Goal: Navigation & Orientation: Find specific page/section

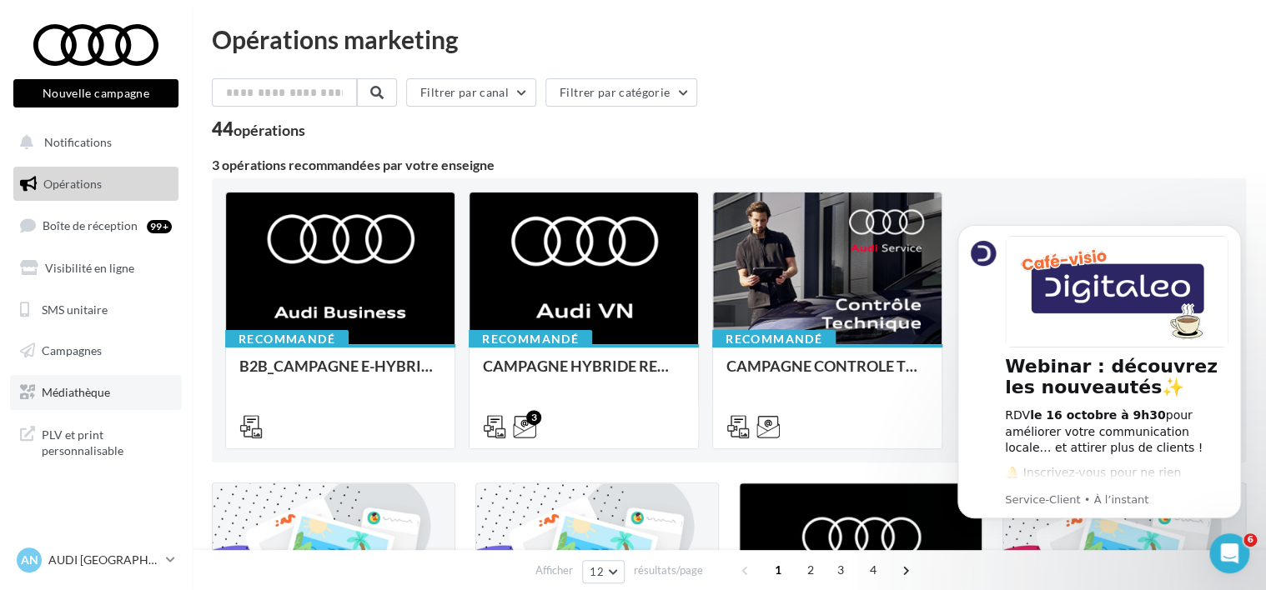
click at [90, 394] on span "Médiathèque" at bounding box center [76, 392] width 68 height 14
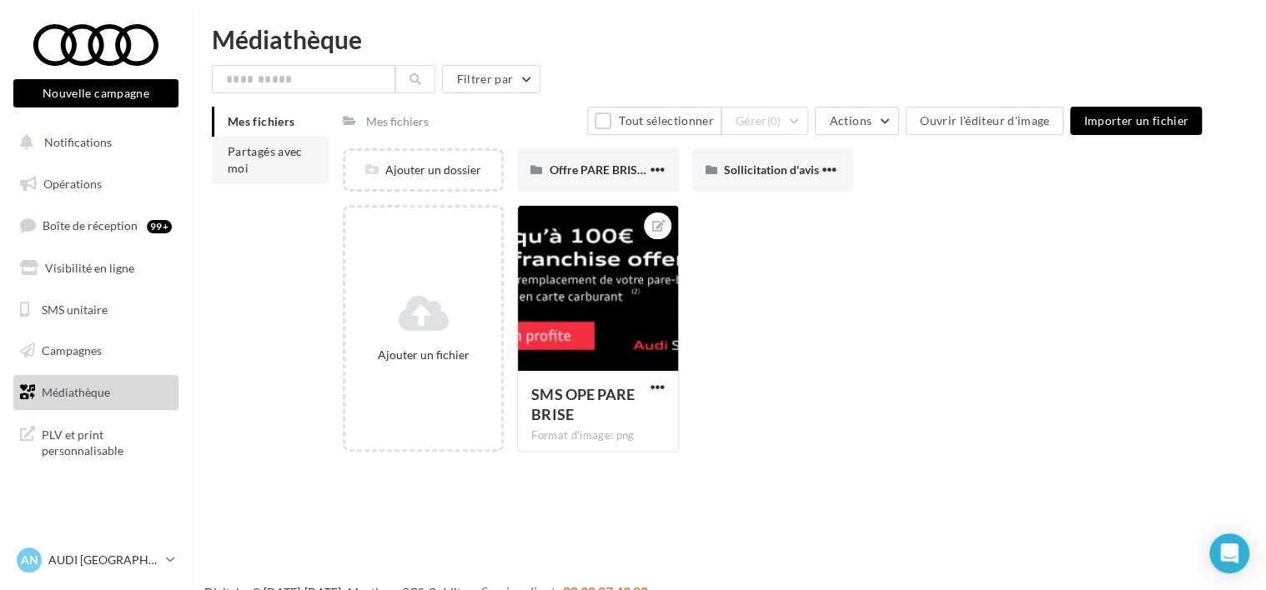
click at [264, 161] on li "Partagés avec moi" at bounding box center [271, 160] width 118 height 47
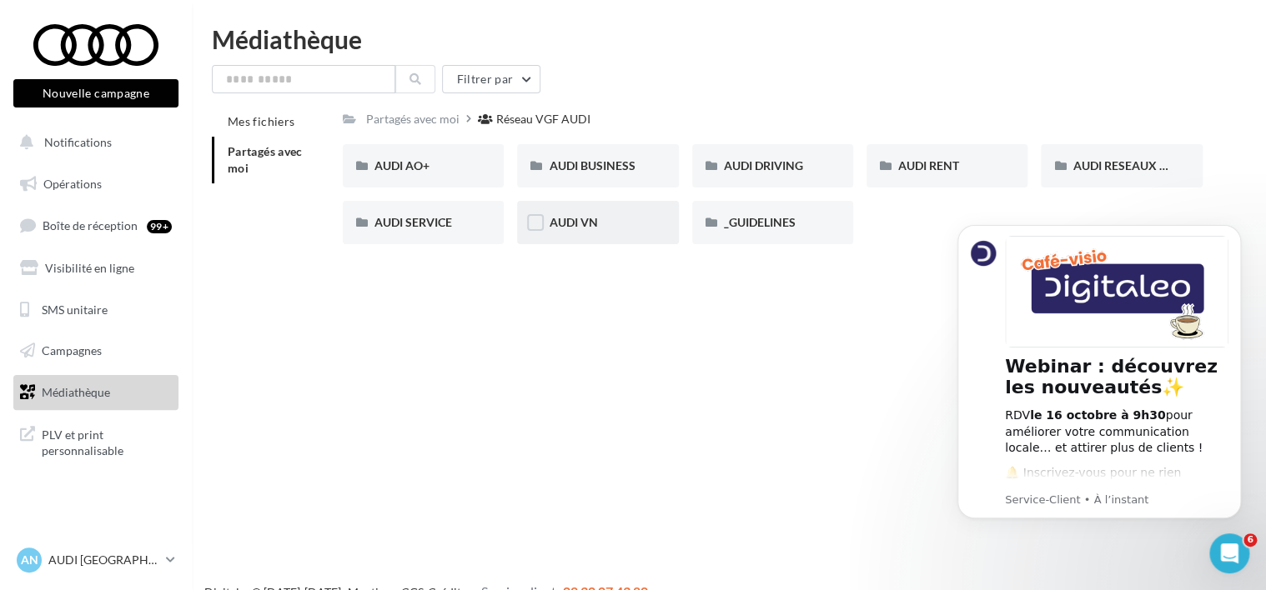
click at [581, 222] on span "AUDI VN" at bounding box center [573, 222] width 48 height 14
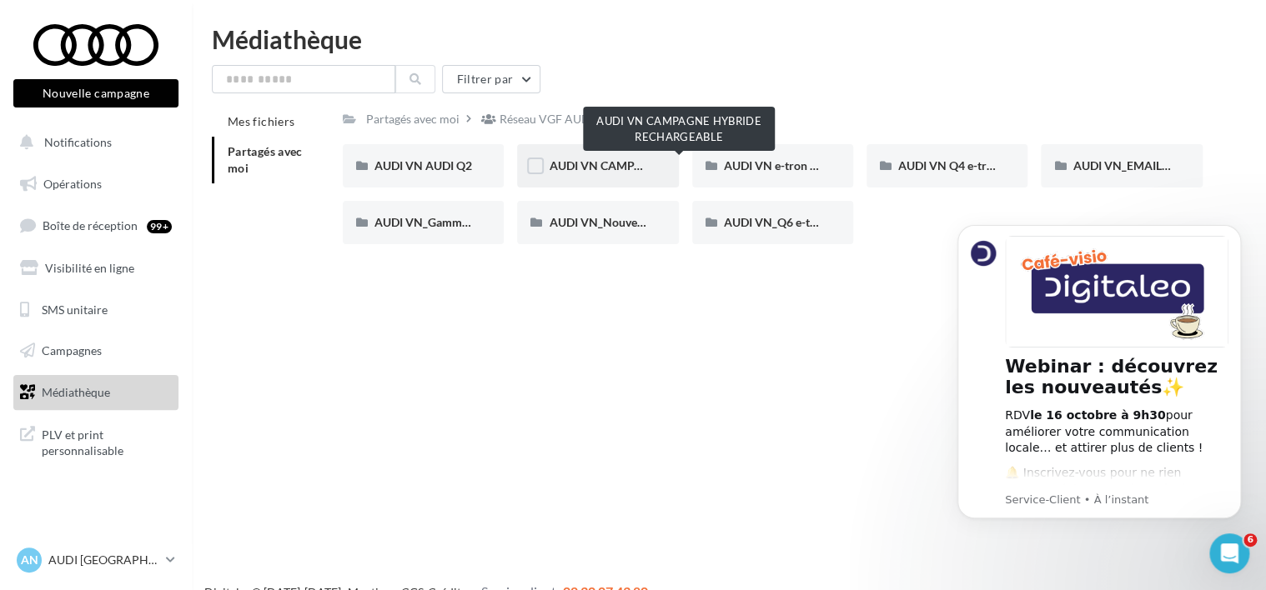
click at [598, 160] on span "AUDI VN CAMPAGNE HYBRIDE RECHARGEABLE" at bounding box center [680, 165] width 262 height 14
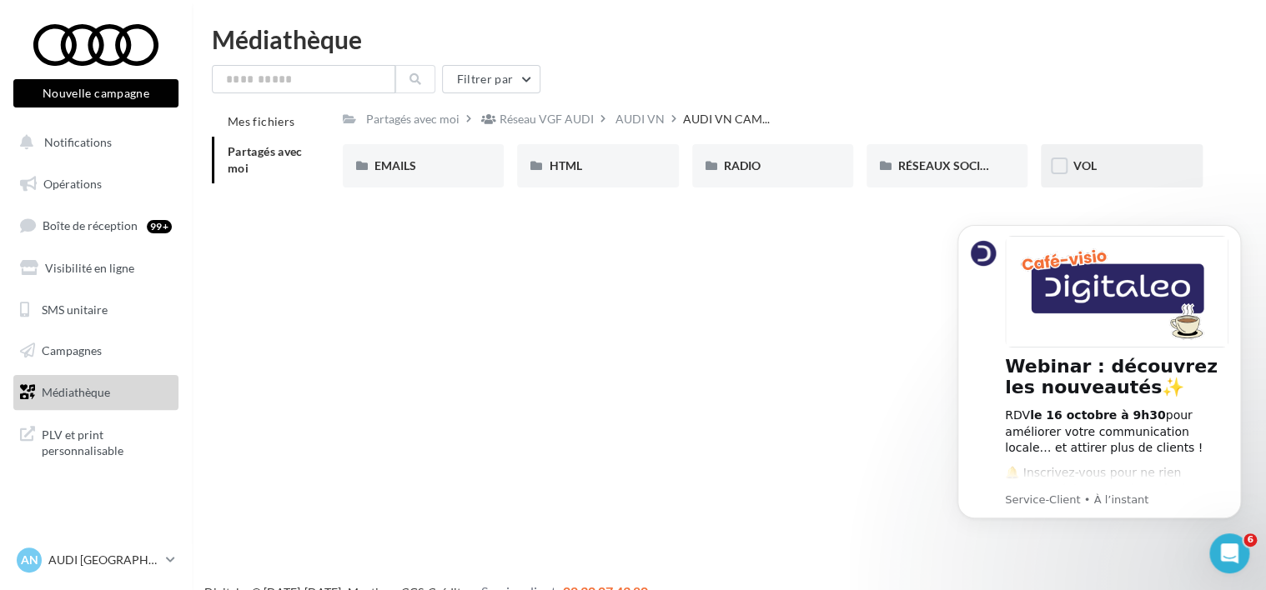
click at [1114, 163] on div "VOL" at bounding box center [1121, 166] width 98 height 17
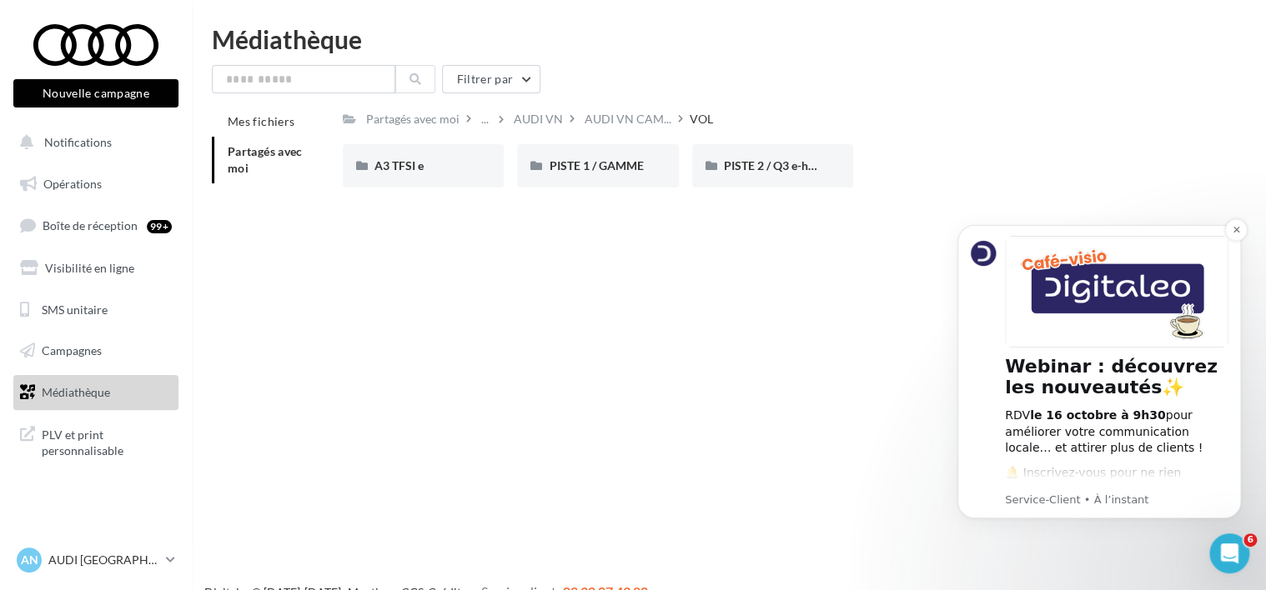
click at [1238, 240] on div "Webinar : découvrez les nouveautés✨ RDV le 16 octobre à 9h30 pour améliorer vot…" at bounding box center [1098, 371] width 283 height 293
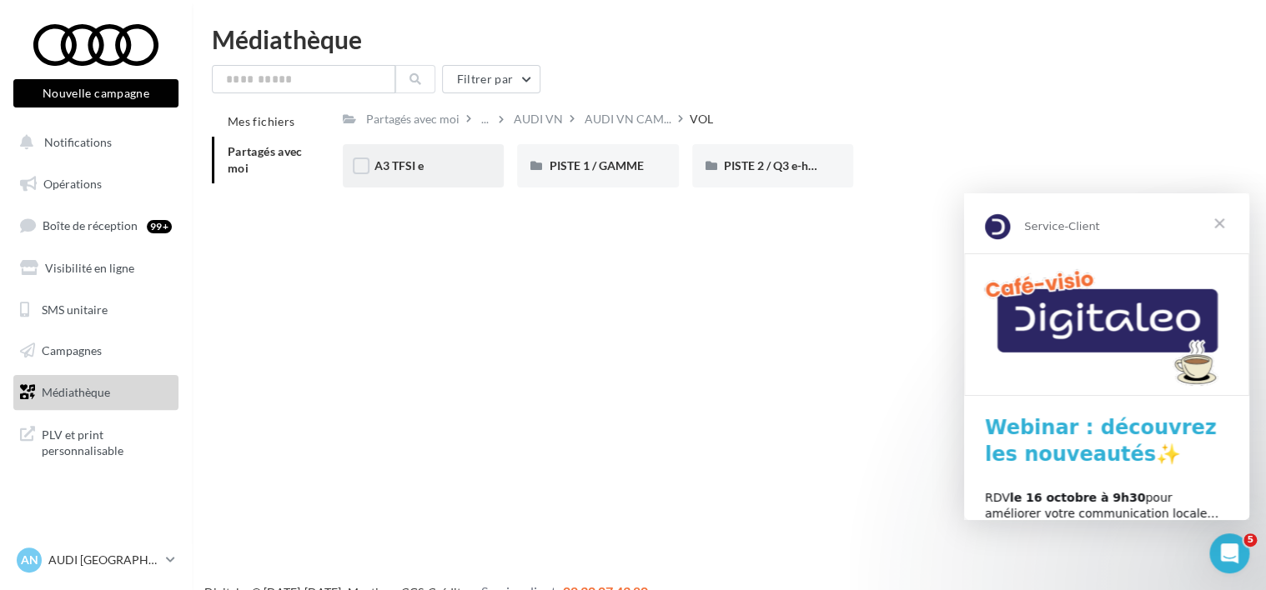
click at [447, 170] on div "A3 TFSI e" at bounding box center [423, 166] width 98 height 17
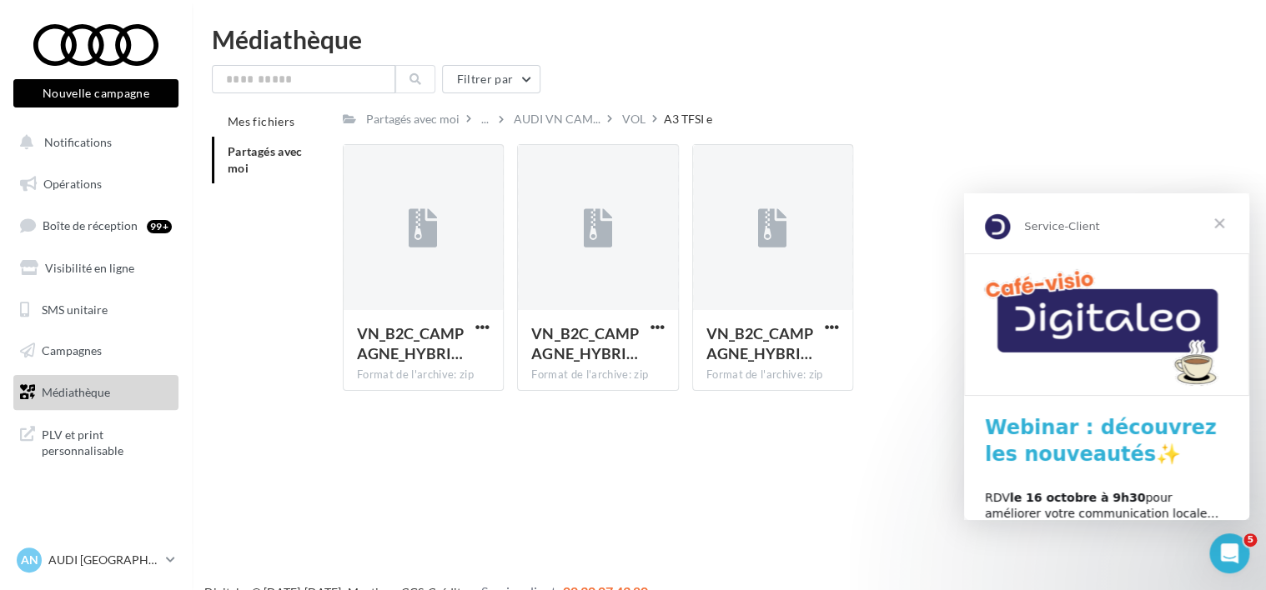
click at [1220, 224] on span "Fermer" at bounding box center [1219, 223] width 60 height 60
